Goal: Find specific page/section: Locate a particular part of the current website

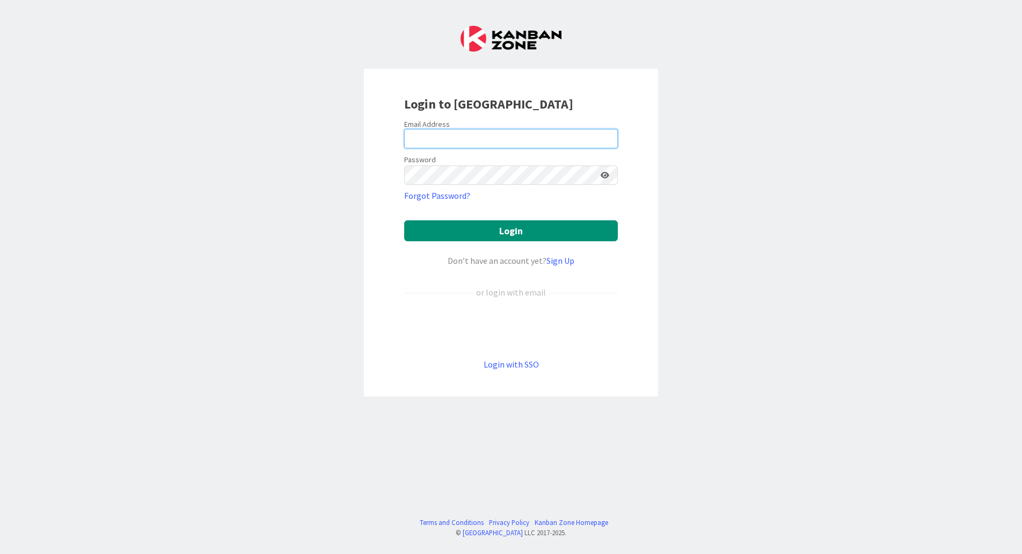
click at [441, 140] on input "email" at bounding box center [511, 138] width 214 height 19
type input "rhalve@huisman-nl.com"
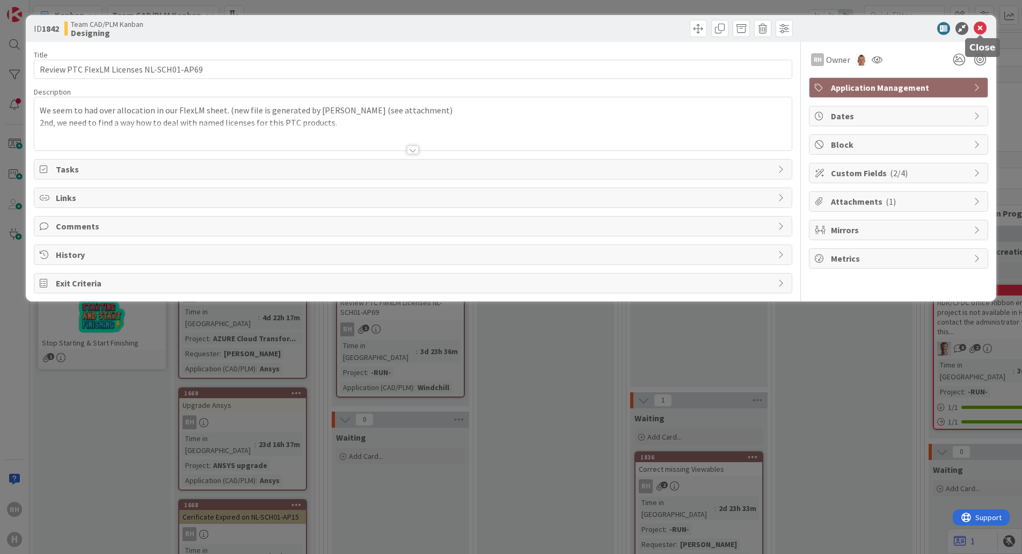
drag, startPoint x: 983, startPoint y: 31, endPoint x: 954, endPoint y: 37, distance: 29.5
click at [983, 31] on icon at bounding box center [980, 28] width 13 height 13
drag, startPoint x: 63, startPoint y: 439, endPoint x: 330, endPoint y: 55, distance: 467.9
click at [66, 437] on div "ID 1842 Team CAD/PLM Kanban Designing Title 40 / 128 Review PTC FlexLM Licenses…" at bounding box center [511, 277] width 1022 height 554
